Goal: Information Seeking & Learning: Learn about a topic

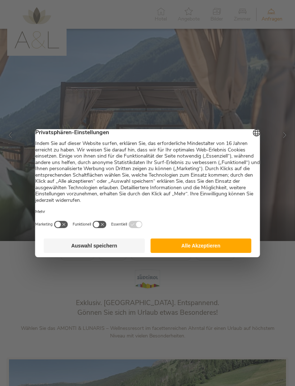
click at [116, 249] on button "Auswahl speichern" at bounding box center [94, 245] width 101 height 14
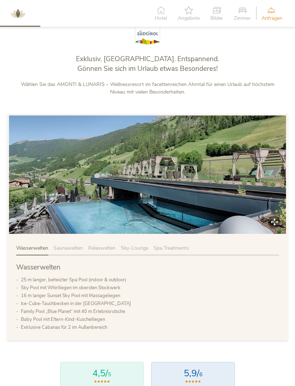
scroll to position [245, 0]
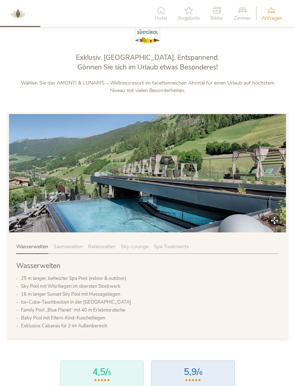
click at [69, 250] on span "Saunawelten" at bounding box center [68, 246] width 29 height 7
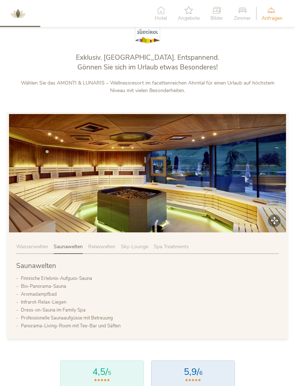
click at [112, 250] on span "Relaxwelten" at bounding box center [101, 246] width 27 height 7
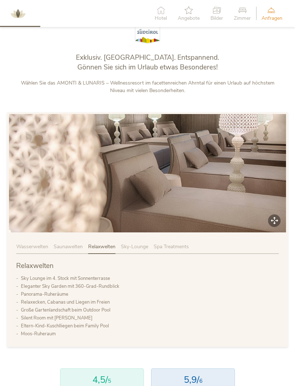
click at [137, 250] on span "Sky-Lounge" at bounding box center [134, 246] width 27 height 7
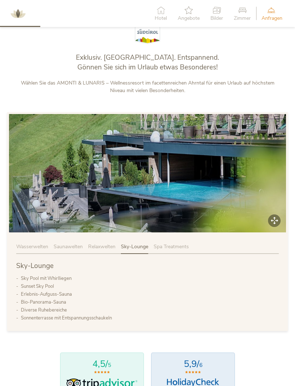
click at [180, 253] on div "Wasserwelten Saunawelten Relaxwelten Sky-Lounge Spa Treatments Sky-Lounge Sky P…" at bounding box center [147, 282] width 280 height 97
click at [166, 250] on span "Spa Treatments" at bounding box center [170, 246] width 35 height 7
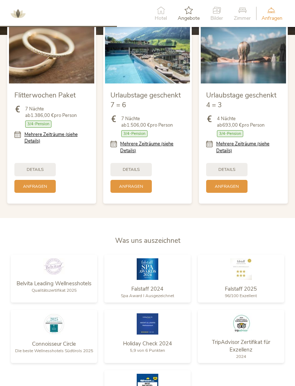
scroll to position [706, 0]
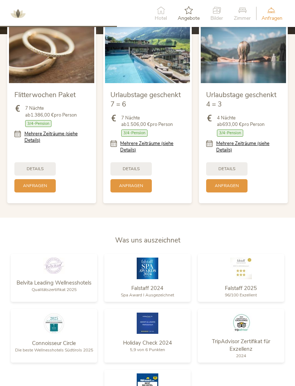
click at [40, 172] on span "Details" at bounding box center [35, 169] width 17 height 6
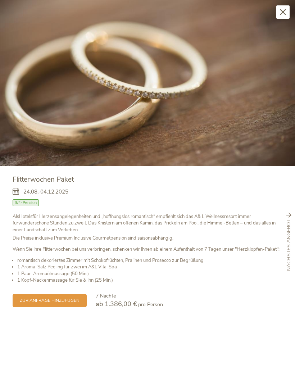
click at [274, 10] on img at bounding box center [147, 83] width 295 height 166
click at [276, 13] on img at bounding box center [147, 83] width 295 height 166
click at [282, 10] on icon at bounding box center [283, 12] width 6 height 6
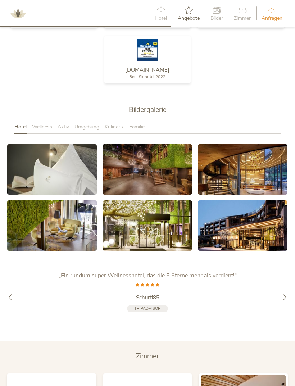
scroll to position [1007, 0]
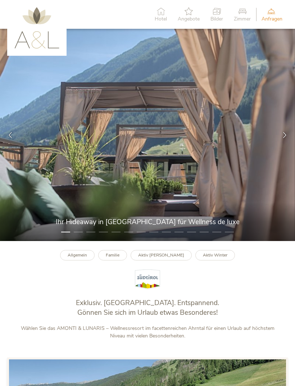
click at [280, 139] on div at bounding box center [284, 135] width 20 height 20
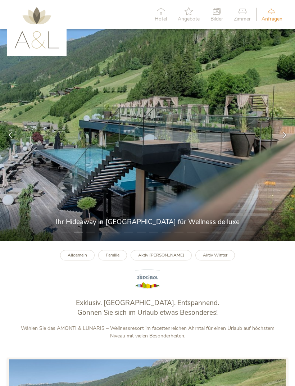
click at [285, 138] on icon at bounding box center [284, 135] width 6 height 6
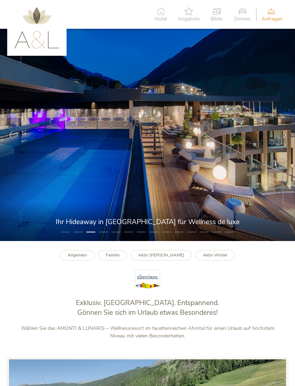
click at [284, 136] on div at bounding box center [284, 135] width 20 height 20
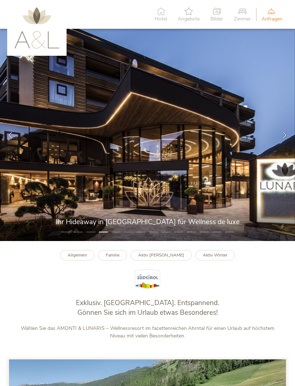
click at [281, 138] on icon at bounding box center [284, 135] width 6 height 6
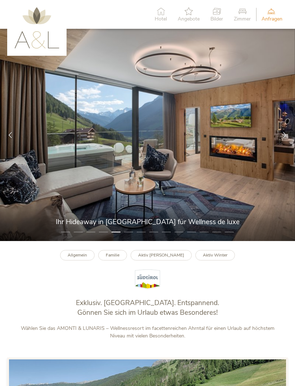
click at [284, 134] on div at bounding box center [284, 135] width 20 height 20
